Goal: Transaction & Acquisition: Purchase product/service

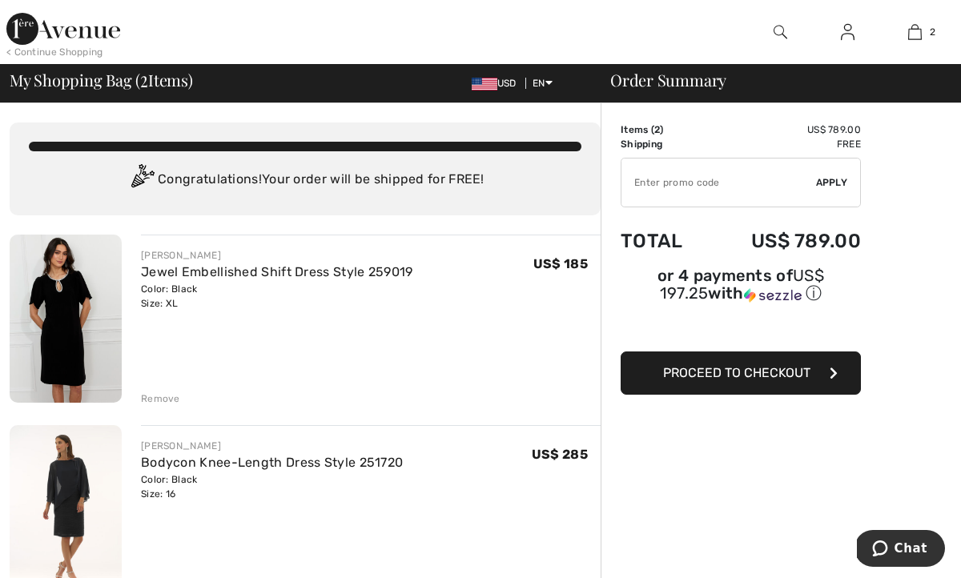
click at [58, 307] on img at bounding box center [66, 319] width 112 height 168
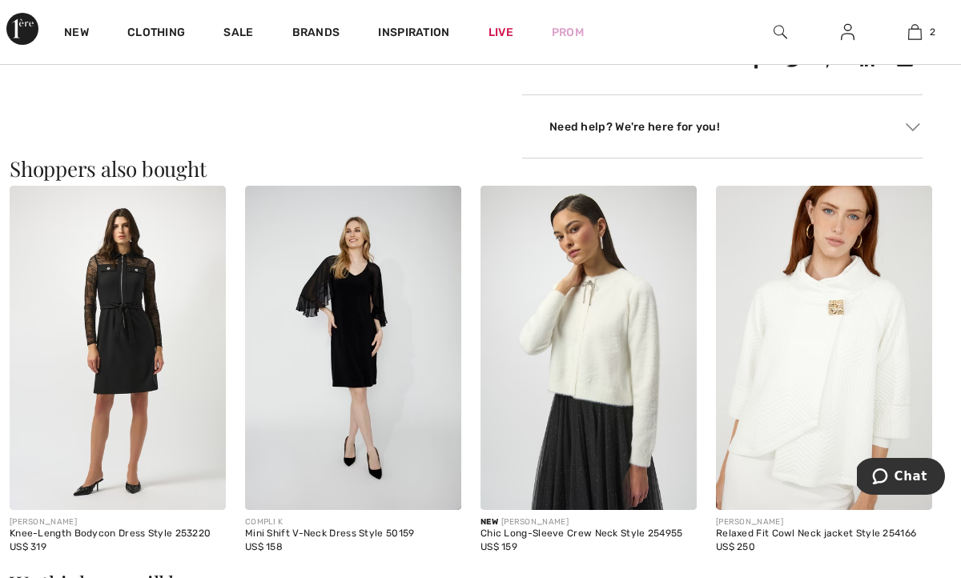
scroll to position [833, 0]
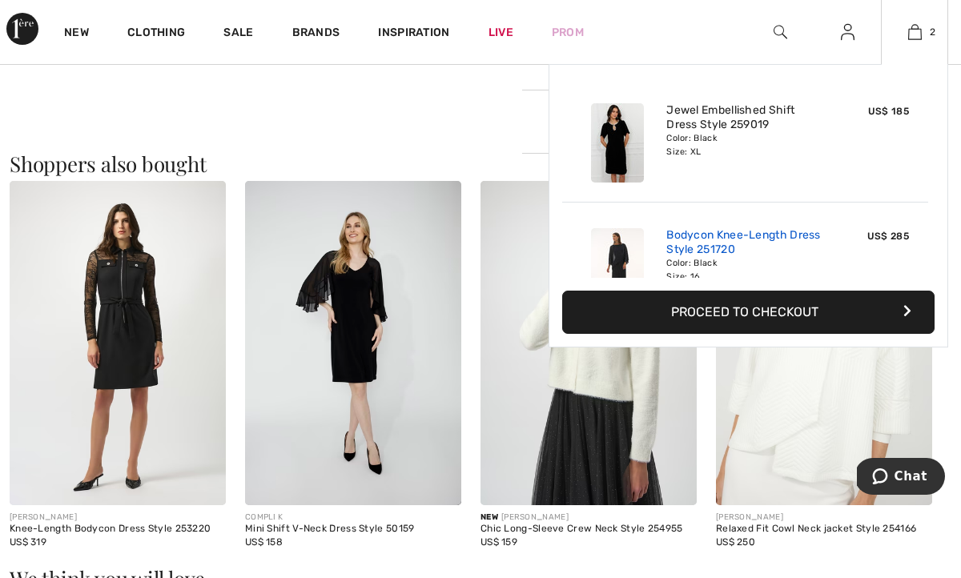
click at [724, 247] on link "Bodycon Knee-Length Dress Style 251720" at bounding box center [745, 242] width 158 height 29
